Goal: Go to known website: Go to known website

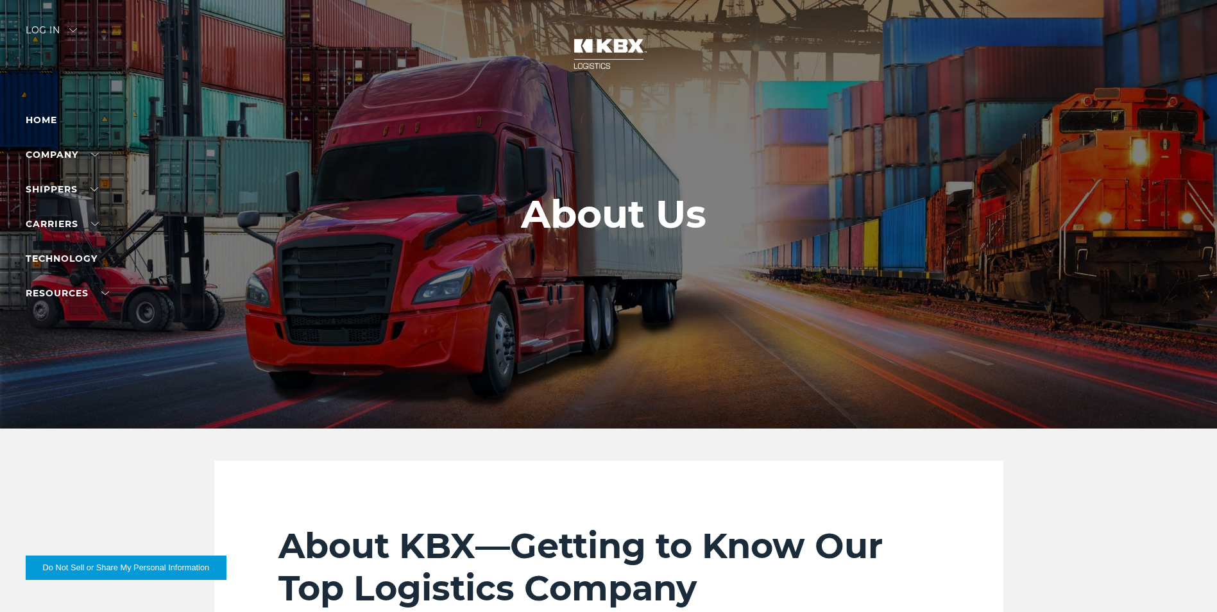
drag, startPoint x: 56, startPoint y: 29, endPoint x: 65, endPoint y: 30, distance: 9.0
click at [56, 29] on div "Log in" at bounding box center [51, 35] width 51 height 19
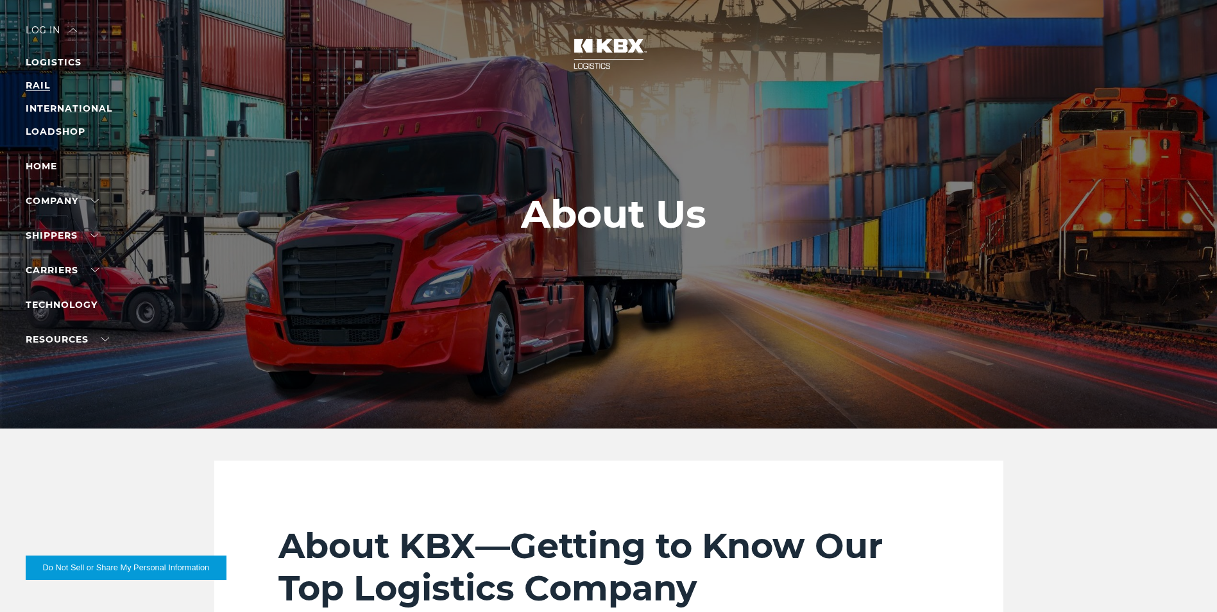
click at [38, 85] on link "RAIL" at bounding box center [38, 86] width 24 height 12
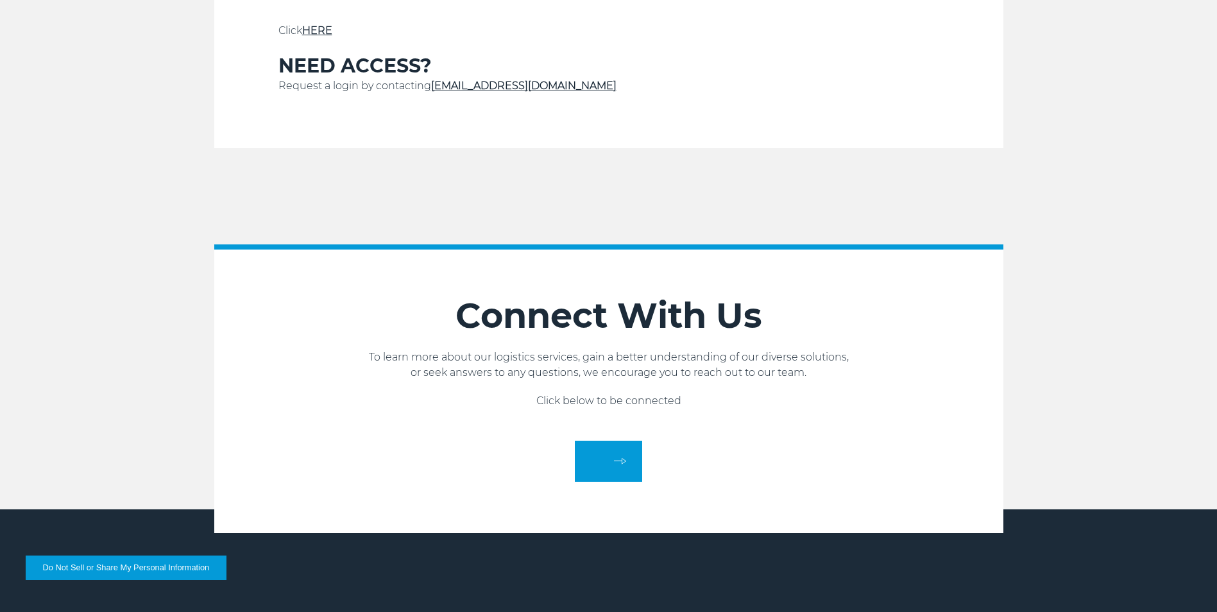
scroll to position [449, 0]
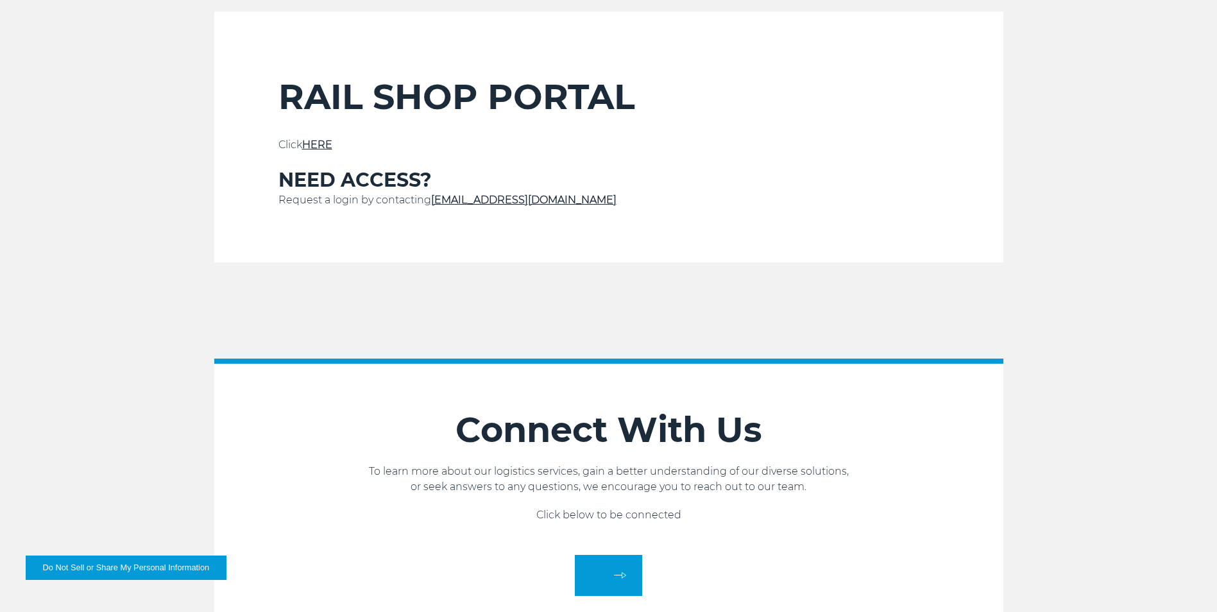
click at [319, 142] on link "HERE" at bounding box center [317, 145] width 30 height 12
